Goal: Task Accomplishment & Management: Complete application form

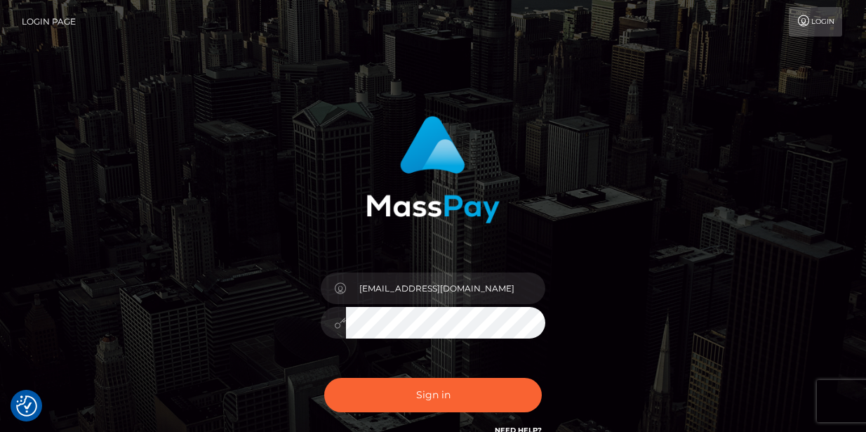
click at [443, 285] on input "[EMAIL_ADDRESS][DOMAIN_NAME]" at bounding box center [445, 288] width 199 height 32
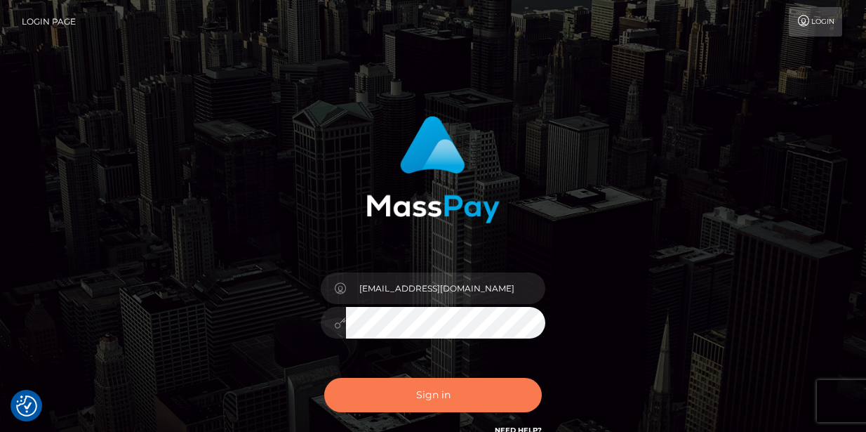
click at [452, 394] on button "Sign in" at bounding box center [433, 394] width 218 height 34
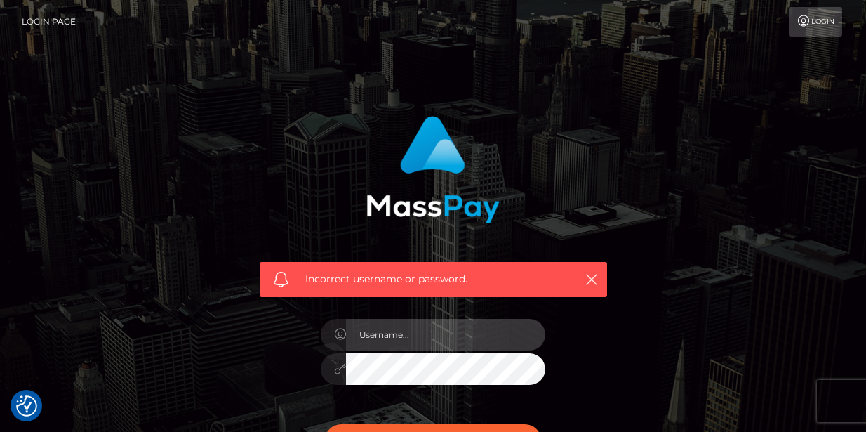
click at [394, 337] on input "text" at bounding box center [445, 335] width 199 height 32
type input "[EMAIL_ADDRESS][DOMAIN_NAME]"
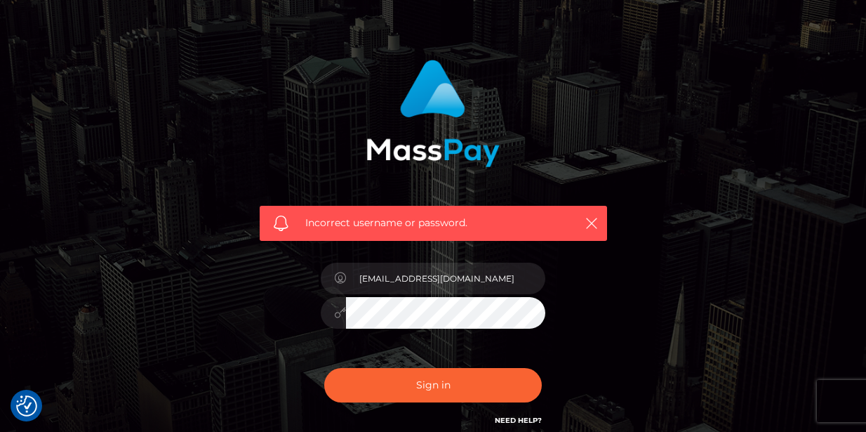
scroll to position [70, 0]
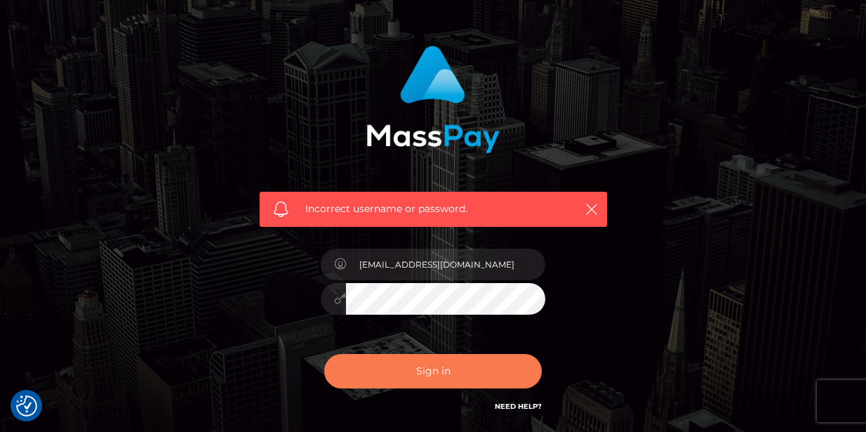
click at [505, 373] on button "Sign in" at bounding box center [433, 371] width 218 height 34
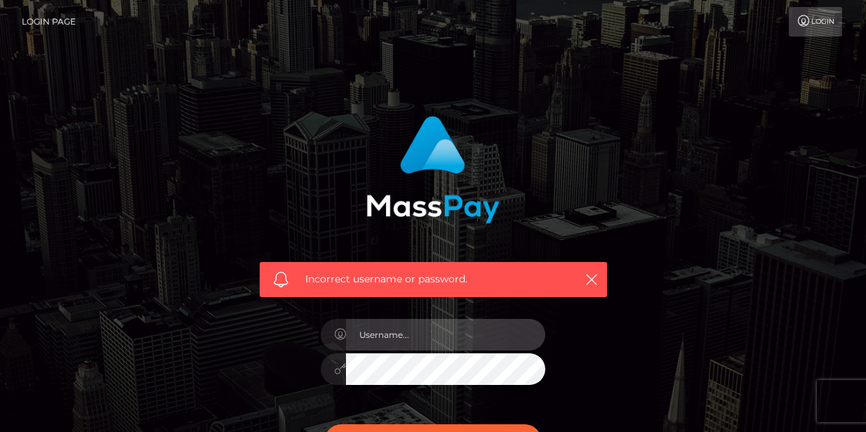
click at [385, 330] on input "text" at bounding box center [445, 335] width 199 height 32
type input "[EMAIL_ADDRESS][DOMAIN_NAME]"
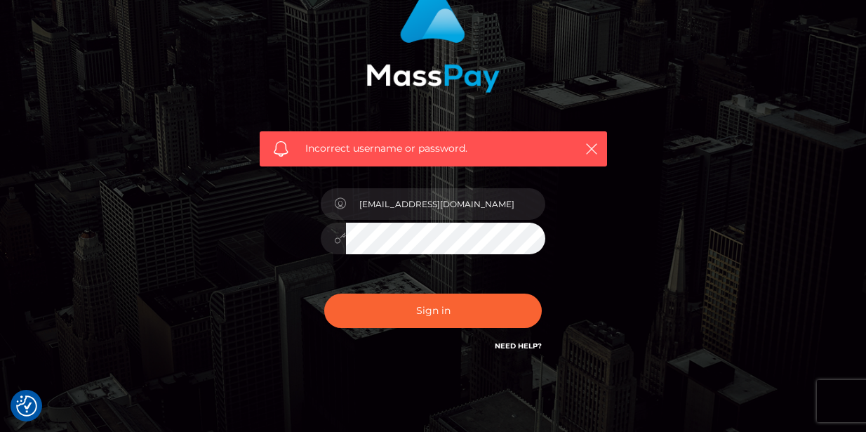
scroll to position [140, 0]
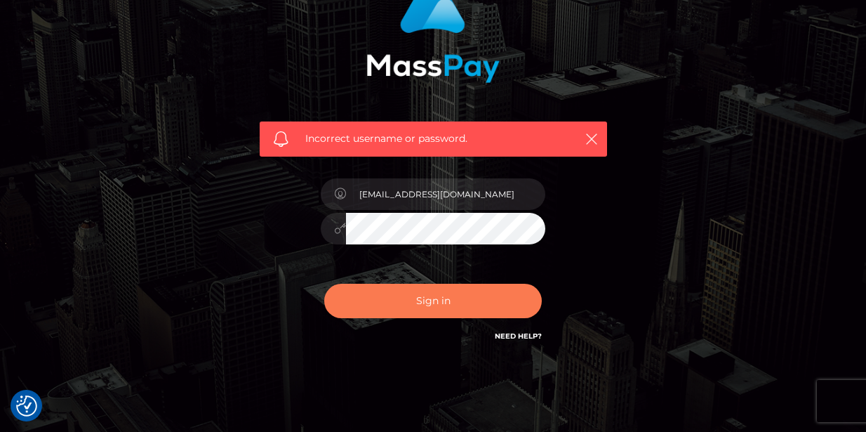
click at [422, 304] on button "Sign in" at bounding box center [433, 300] width 218 height 34
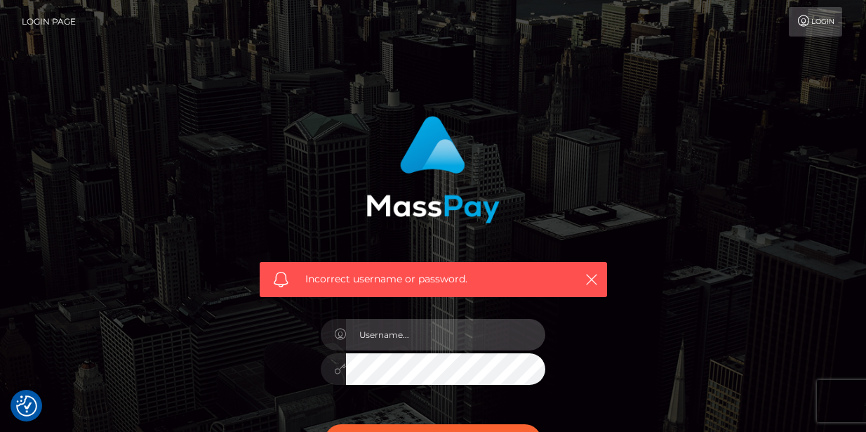
click at [418, 337] on input "text" at bounding box center [445, 335] width 199 height 32
type input "[EMAIL_ADDRESS][DOMAIN_NAME]"
